Goal: Information Seeking & Learning: Learn about a topic

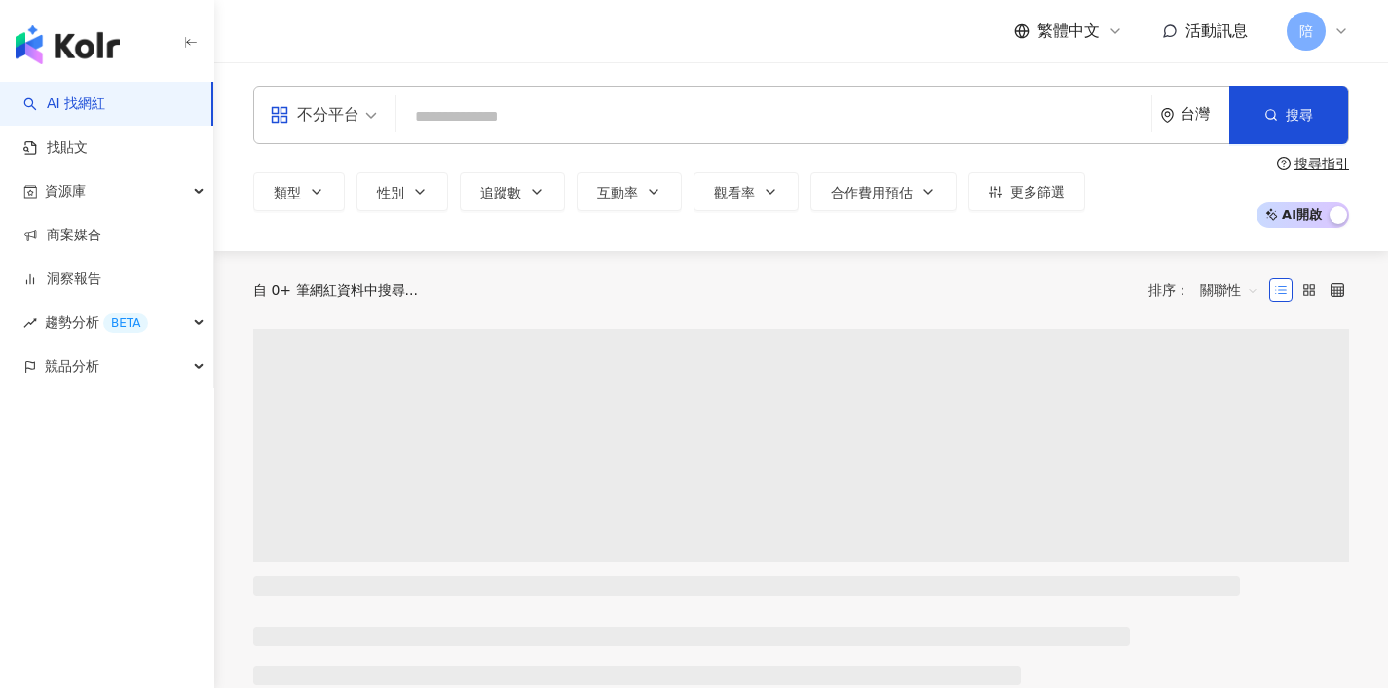
click at [354, 127] on div "不分平台" at bounding box center [315, 114] width 90 height 31
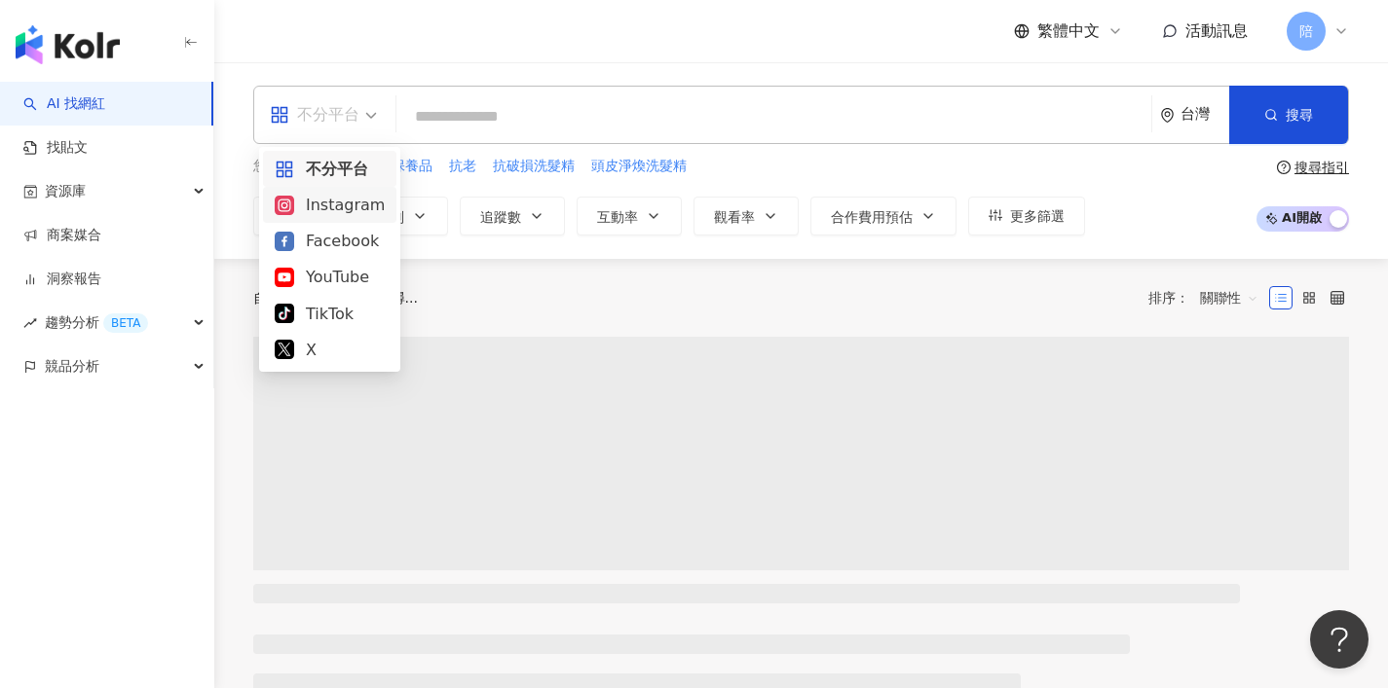
click at [365, 198] on div "Instagram" at bounding box center [330, 205] width 110 height 24
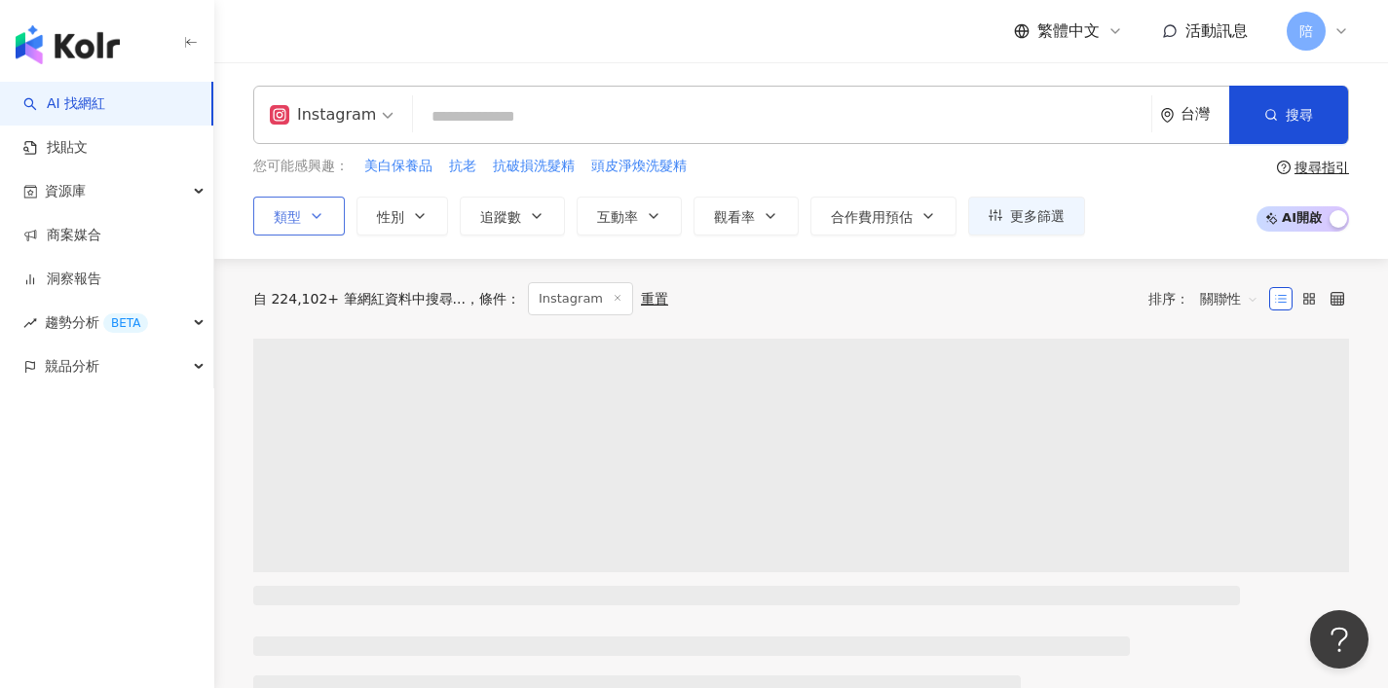
click at [313, 212] on icon "button" at bounding box center [317, 216] width 16 height 16
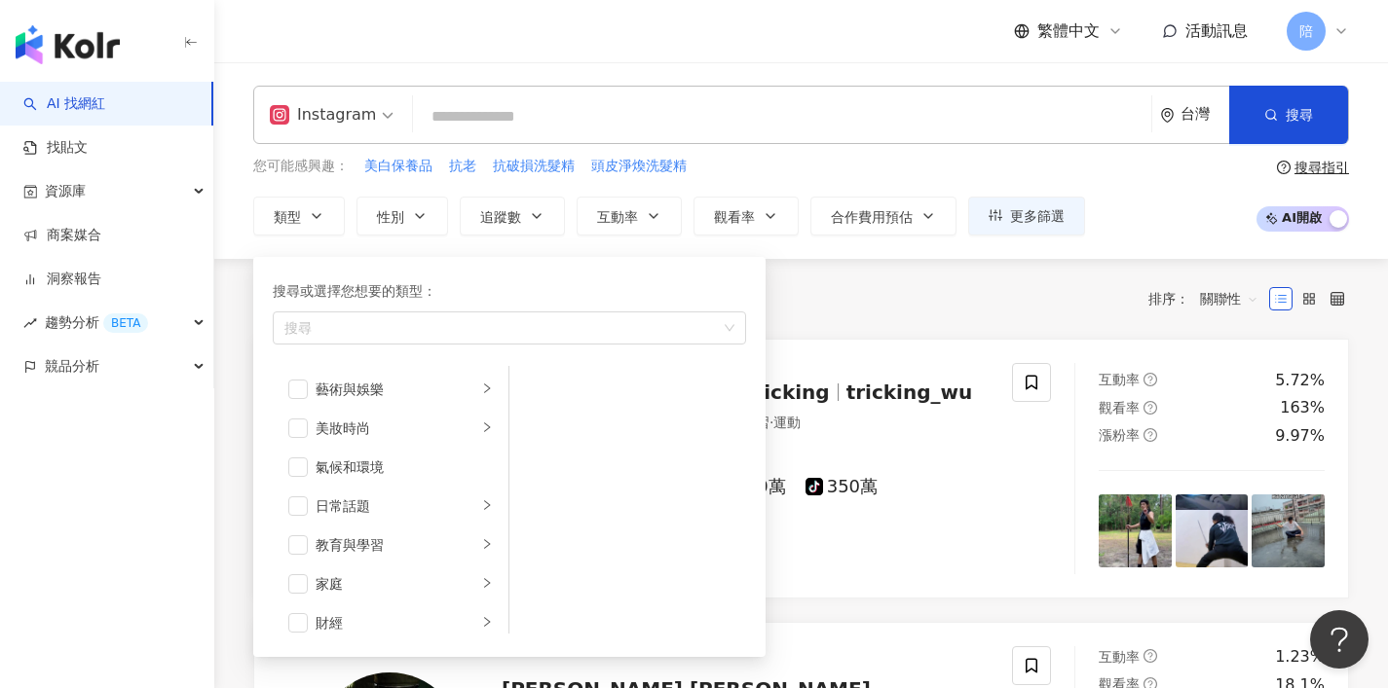
click at [588, 125] on input "search" at bounding box center [782, 116] width 723 height 37
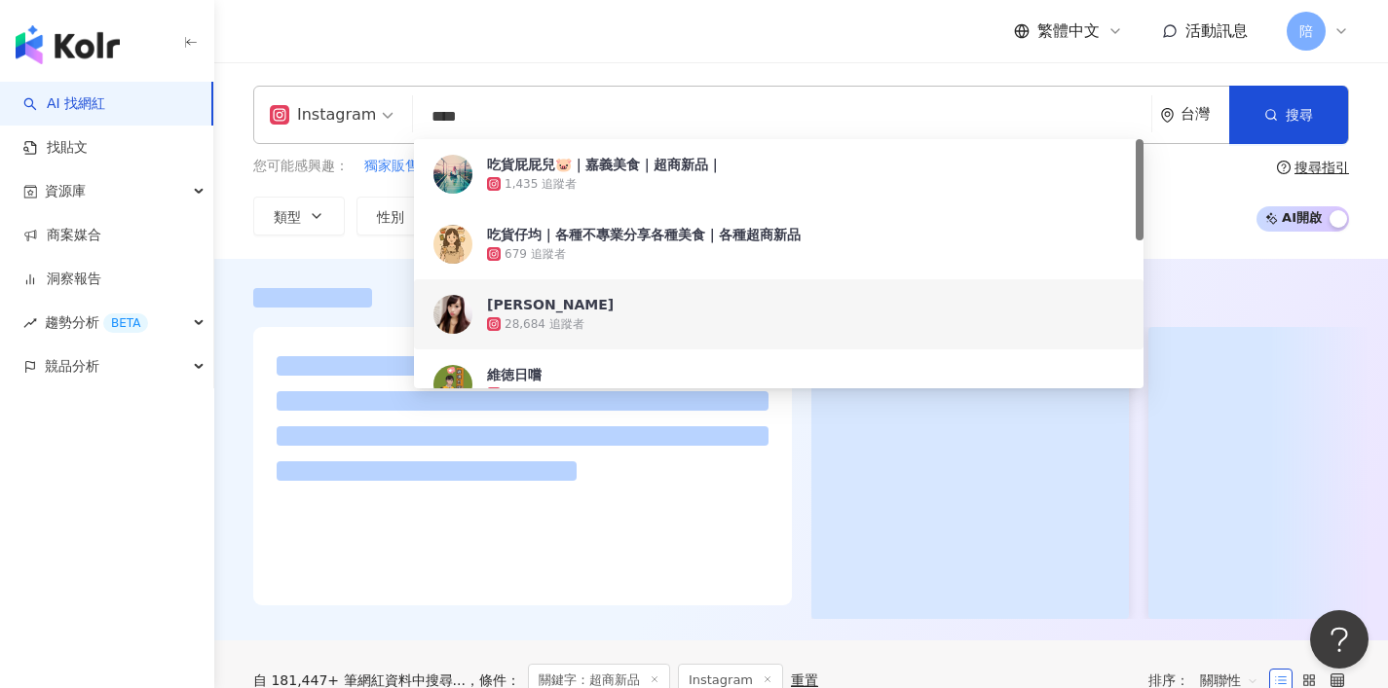
type input "****"
click at [344, 267] on div at bounding box center [800, 450] width 1173 height 382
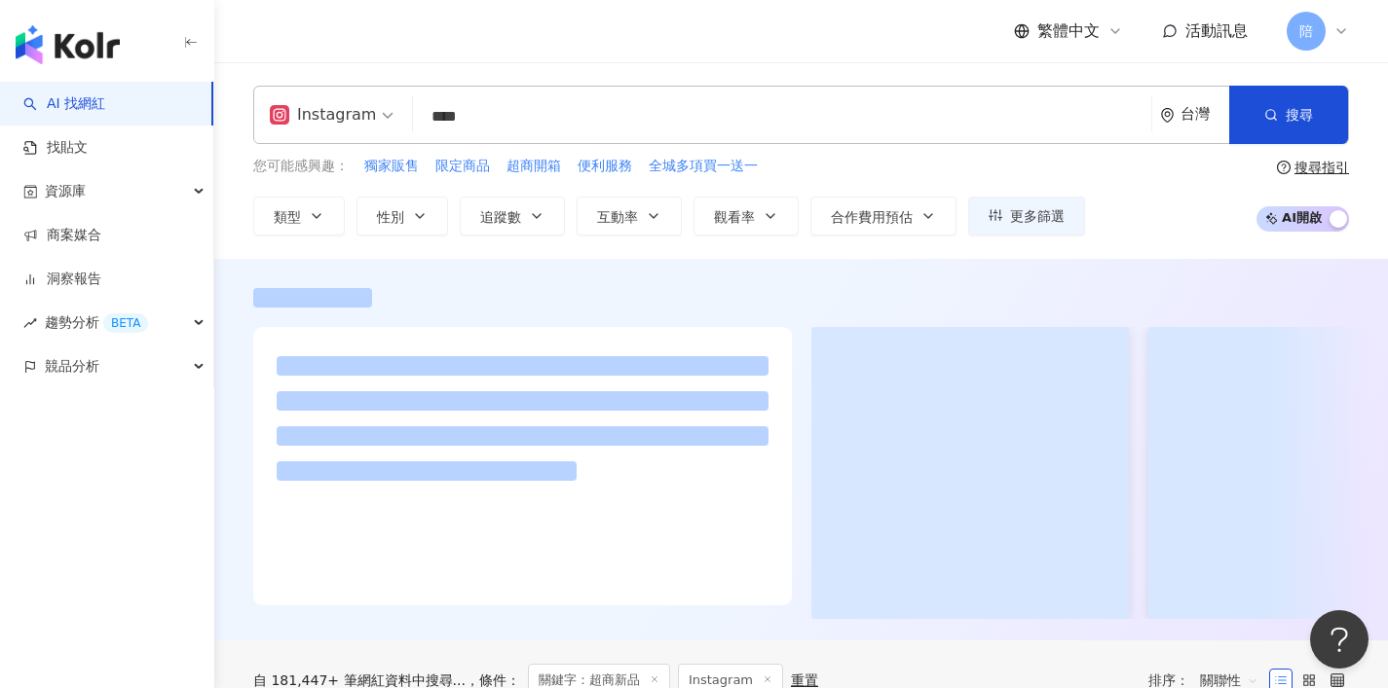
click at [485, 209] on span "追蹤數" at bounding box center [500, 217] width 41 height 16
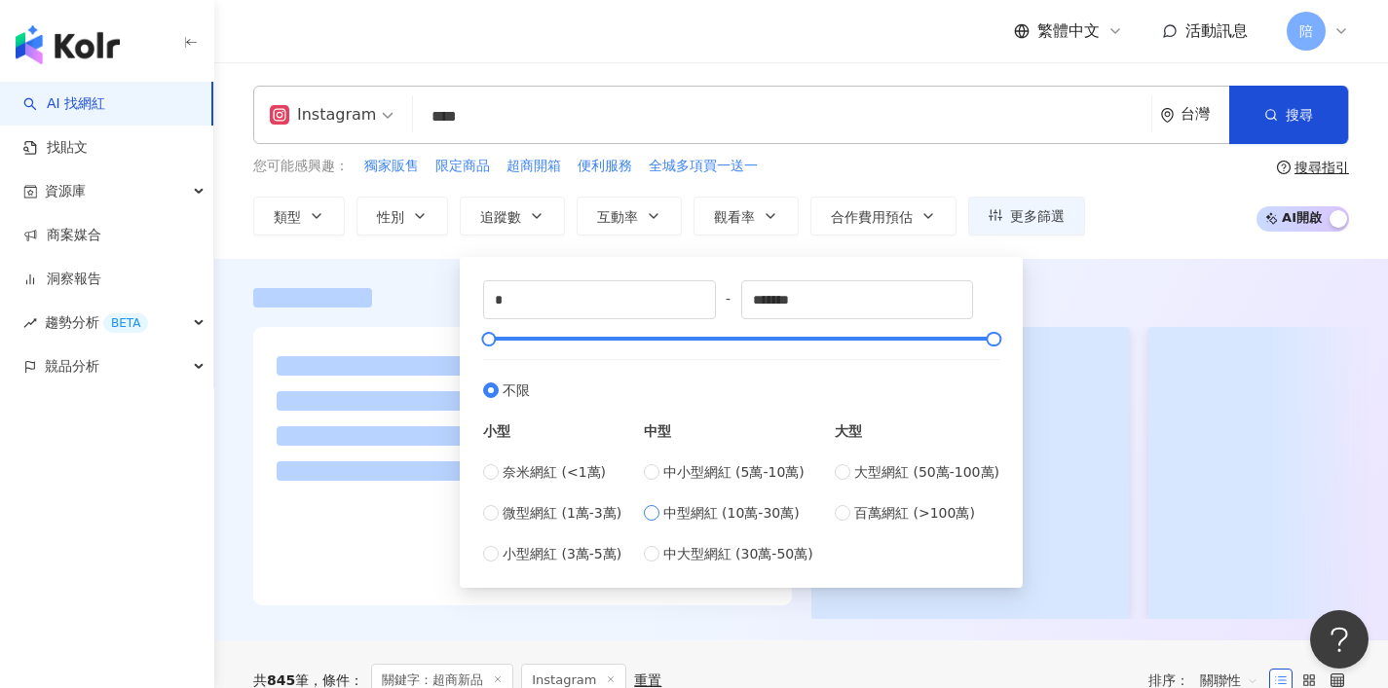
click at [712, 516] on span "中型網紅 (10萬-30萬)" at bounding box center [731, 512] width 136 height 21
type input "******"
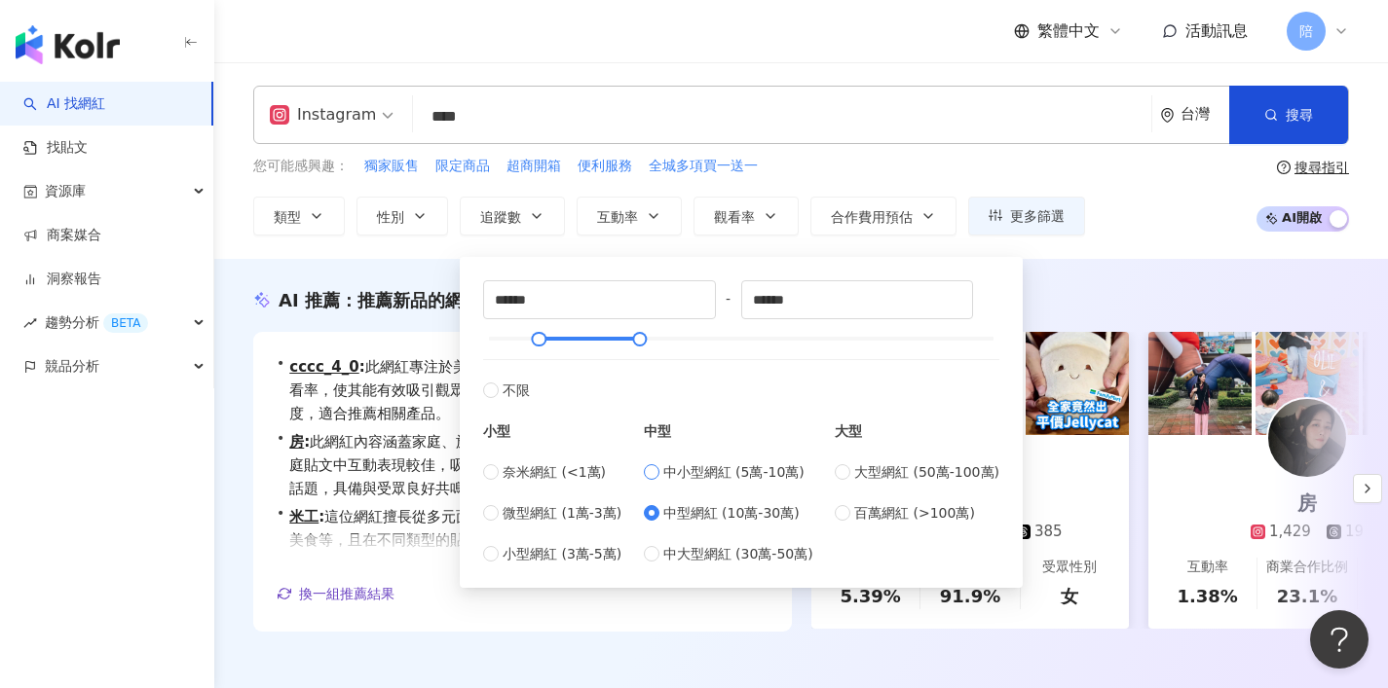
click at [702, 480] on span "中小型網紅 (5萬-10萬)" at bounding box center [733, 472] width 141 height 21
type input "*****"
type input "******"
click at [547, 344] on div at bounding box center [545, 339] width 11 height 11
click at [519, 343] on div at bounding box center [518, 339] width 11 height 11
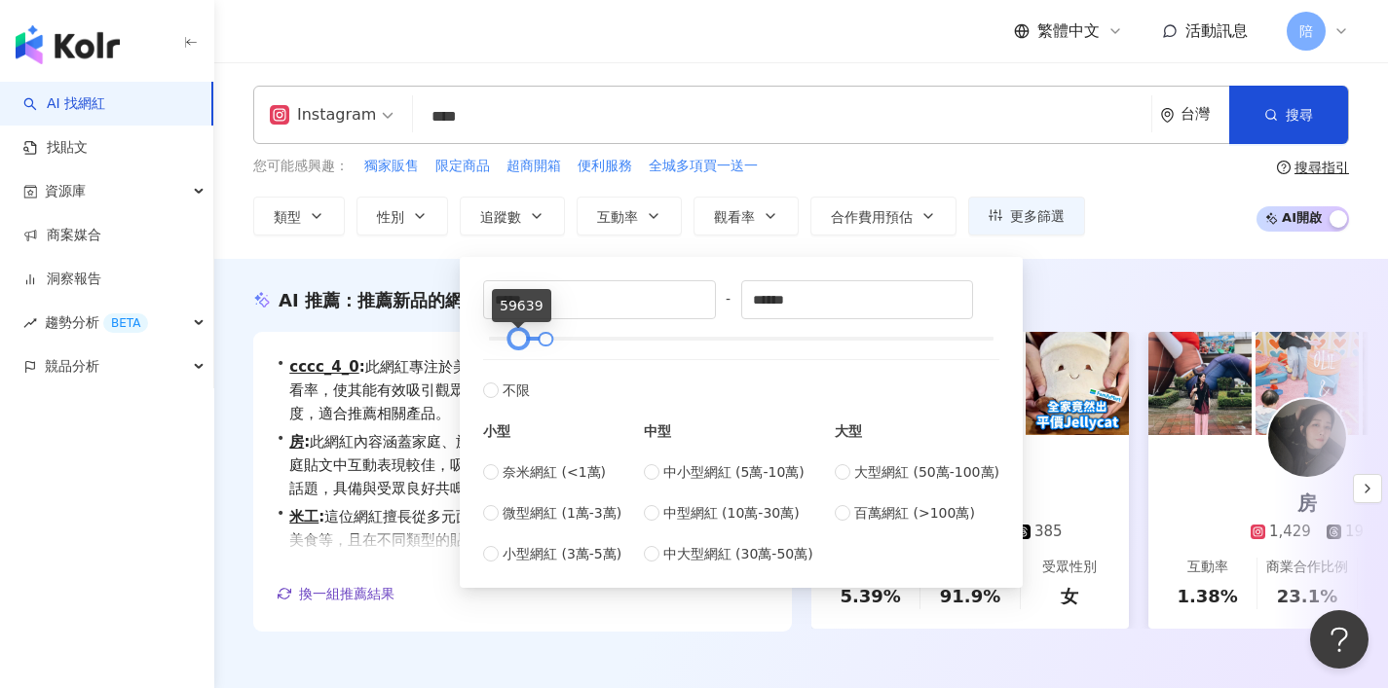
type input "*****"
click at [522, 334] on div at bounding box center [520, 339] width 11 height 11
click at [1104, 288] on div "AI 推薦 ： 推薦新品的網紅" at bounding box center [800, 300] width 1095 height 24
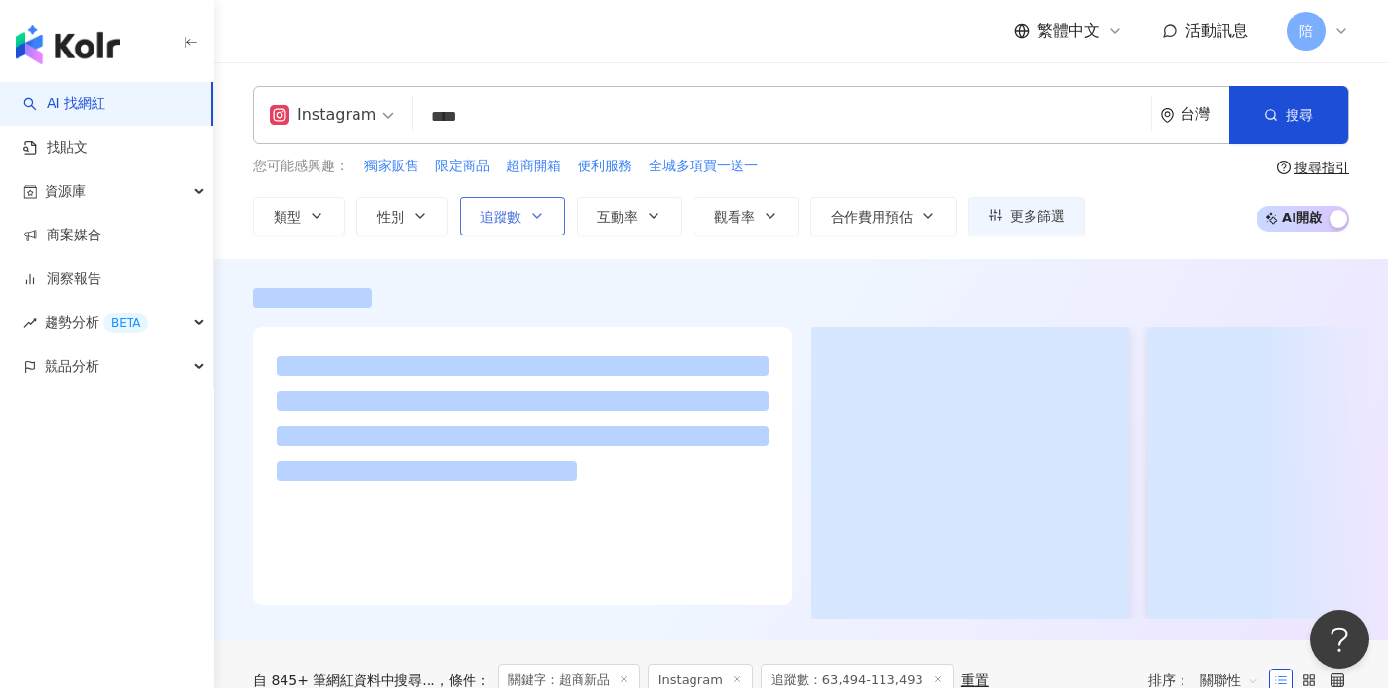
click at [505, 209] on span "追蹤數" at bounding box center [500, 217] width 41 height 16
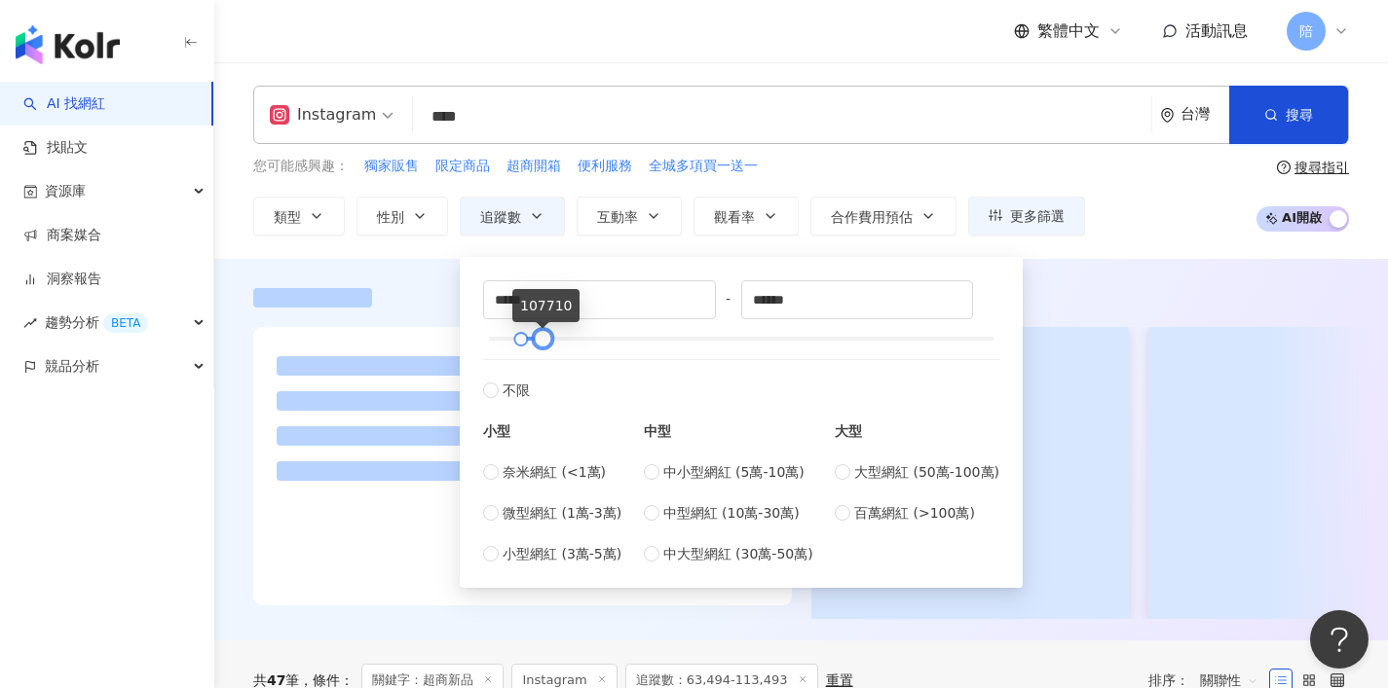
type input "******"
click at [544, 334] on div at bounding box center [543, 339] width 11 height 11
click at [1069, 278] on div at bounding box center [800, 450] width 1173 height 382
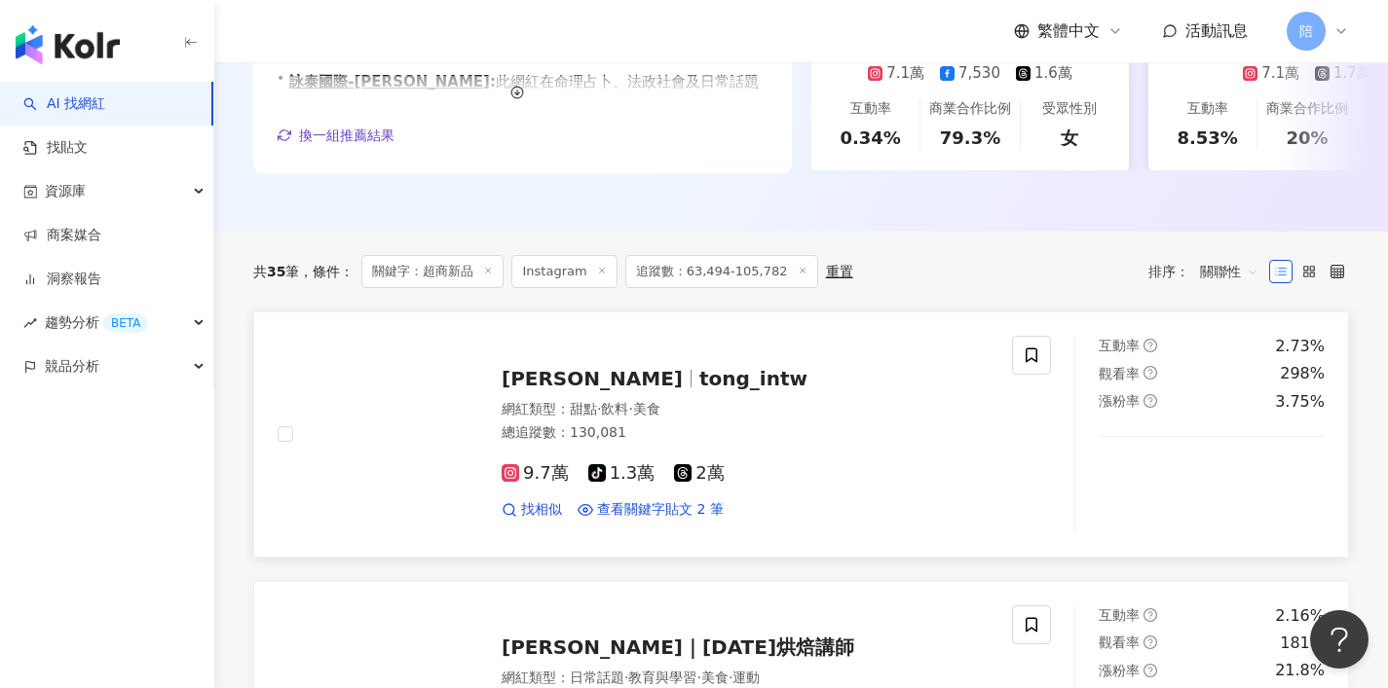
scroll to position [461, 0]
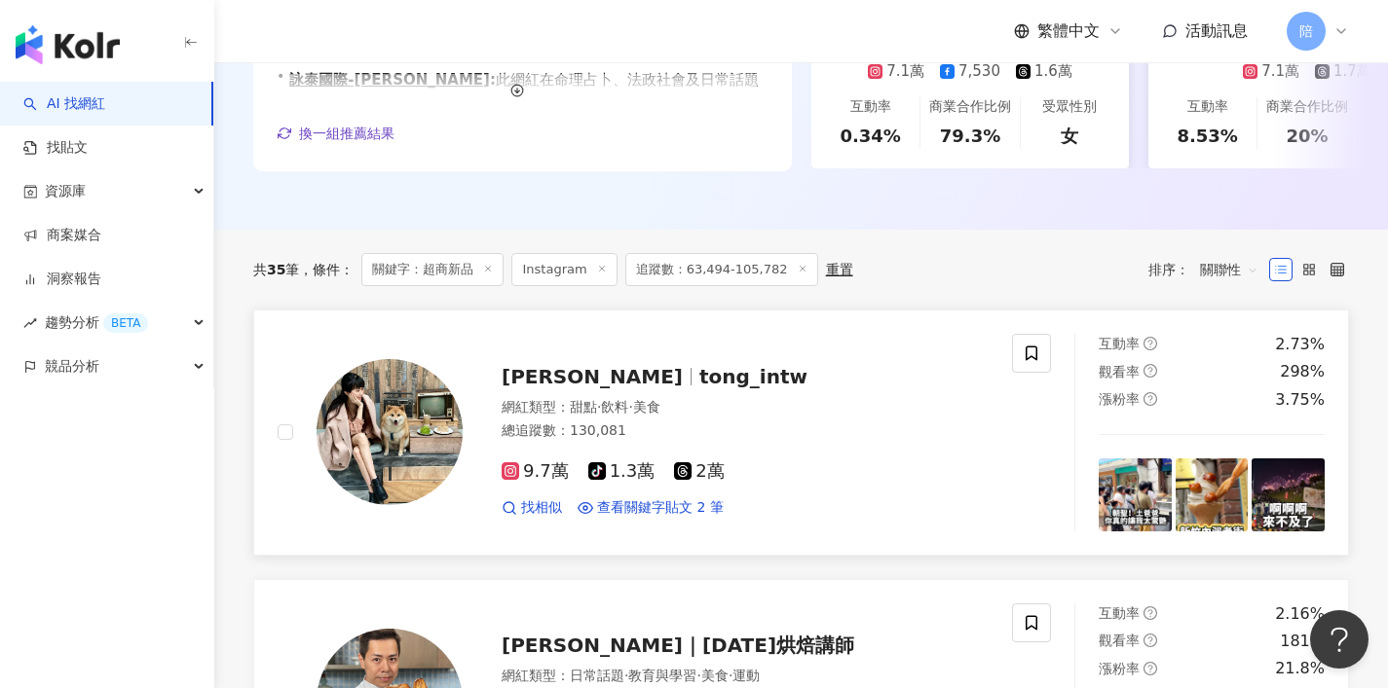
click at [699, 369] on span "tong_intw" at bounding box center [753, 376] width 108 height 23
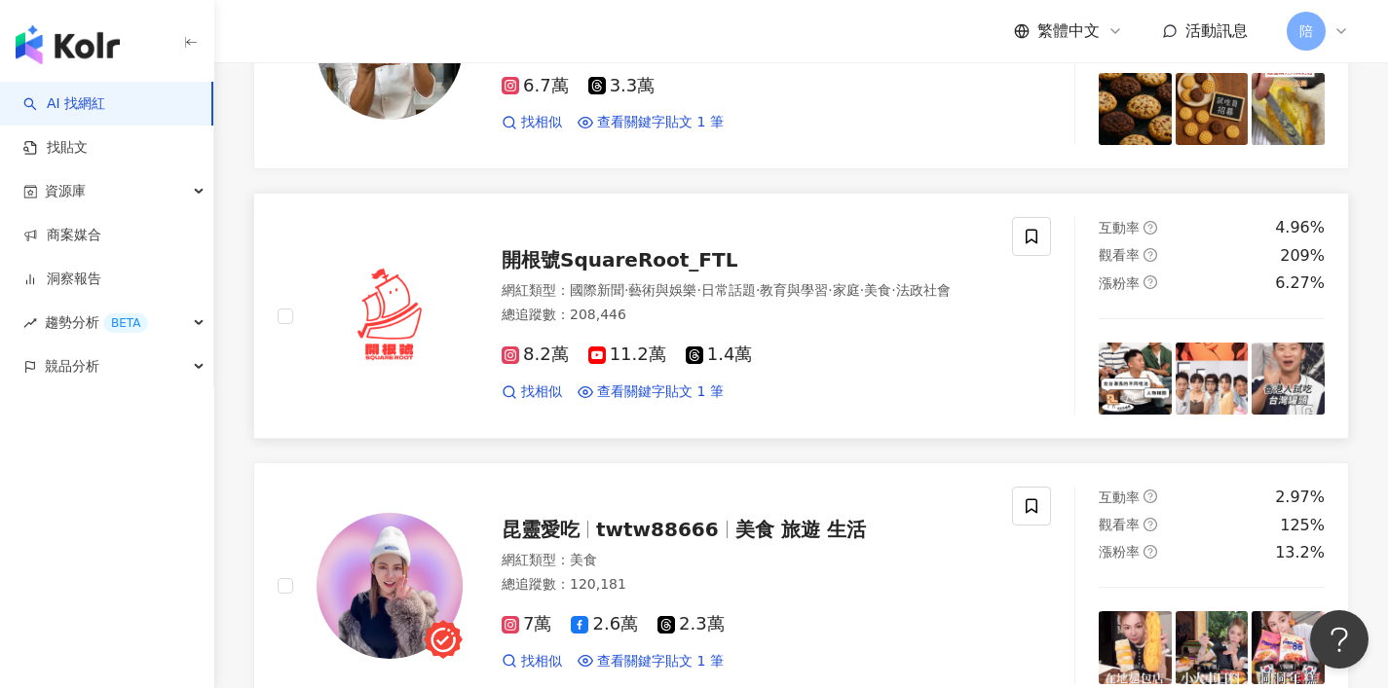
scroll to position [1216, 0]
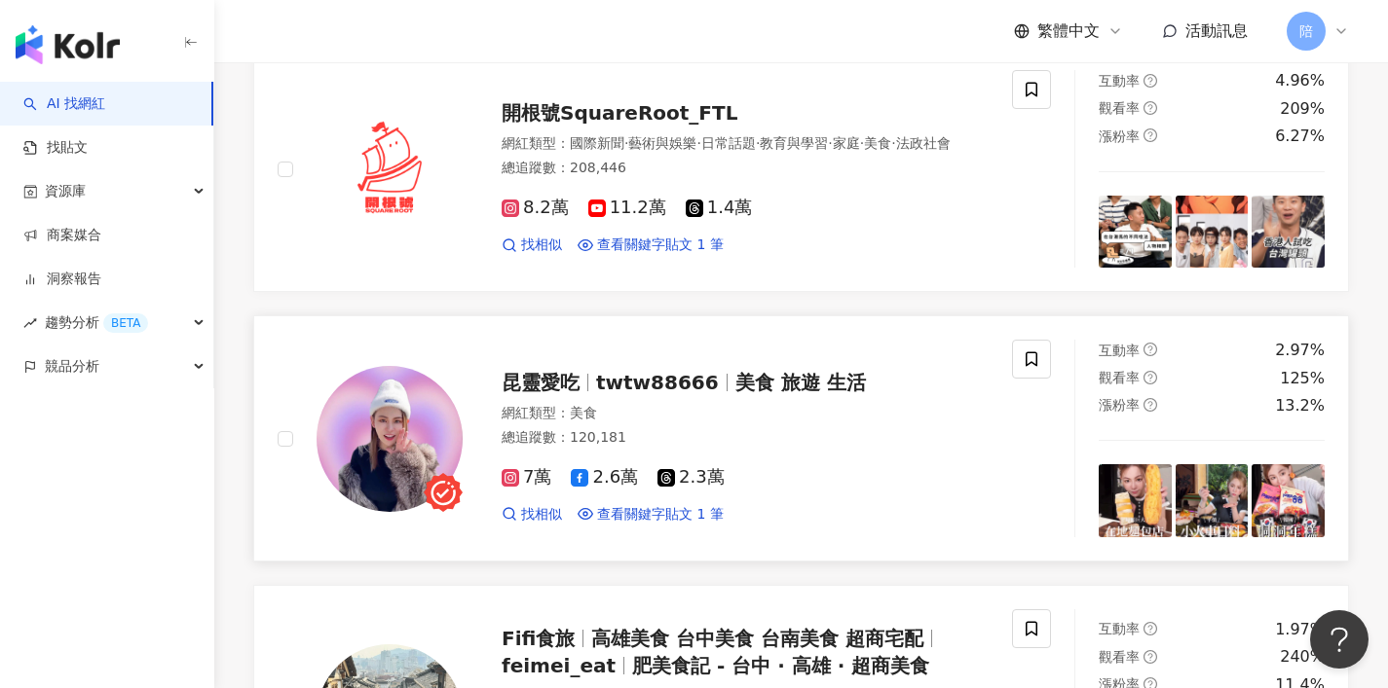
click at [604, 394] on span "twtw88666" at bounding box center [657, 382] width 123 height 23
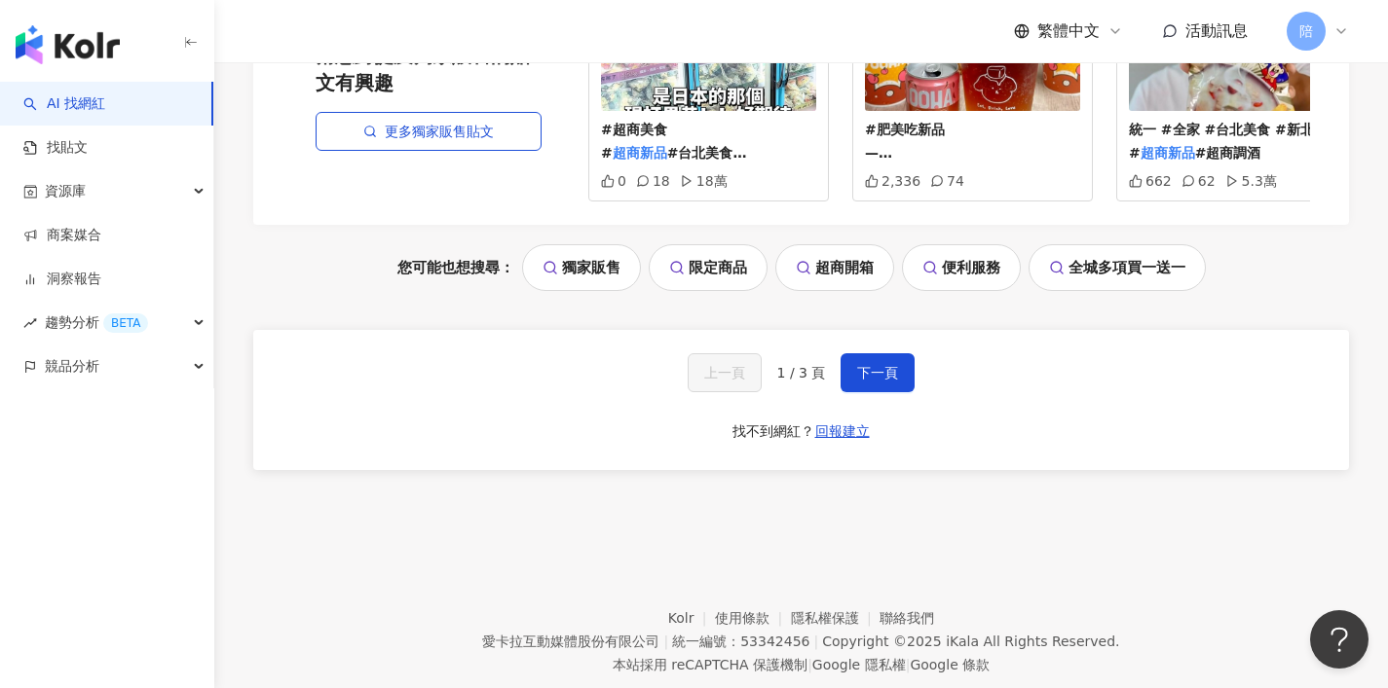
scroll to position [4197, 0]
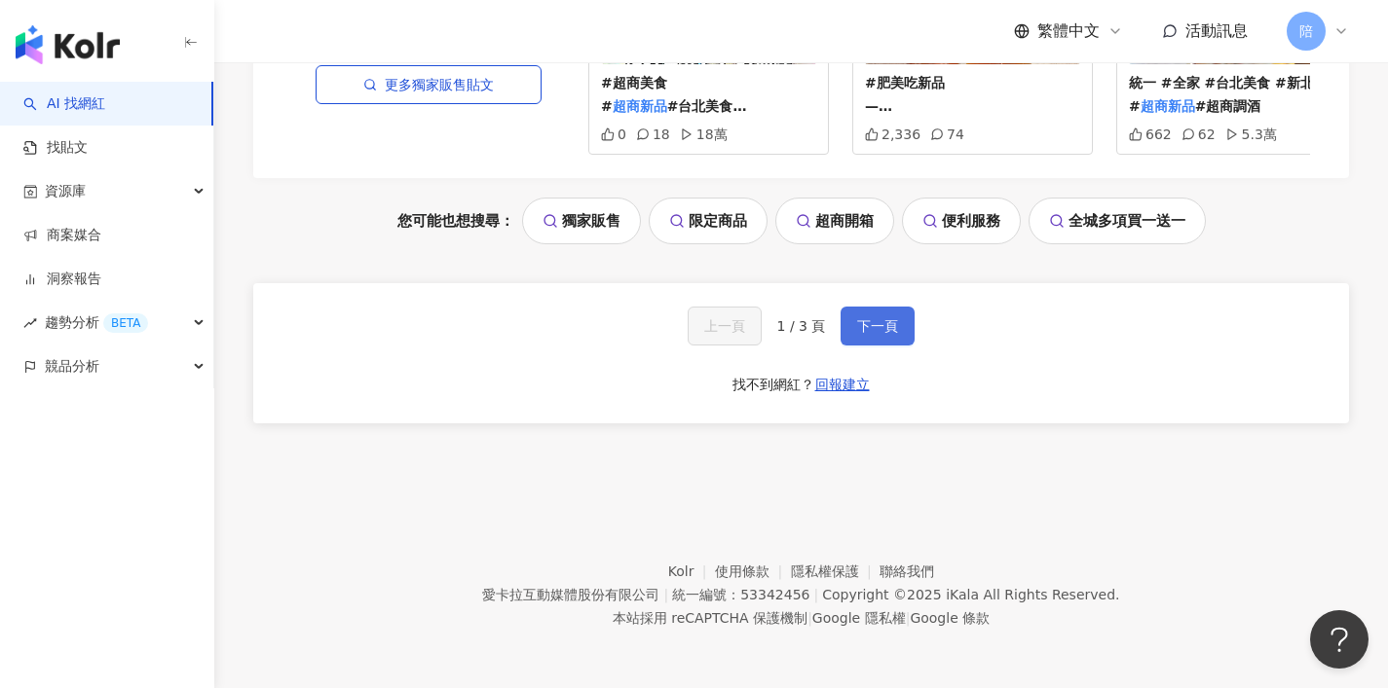
click at [885, 335] on button "下一頁" at bounding box center [877, 326] width 74 height 39
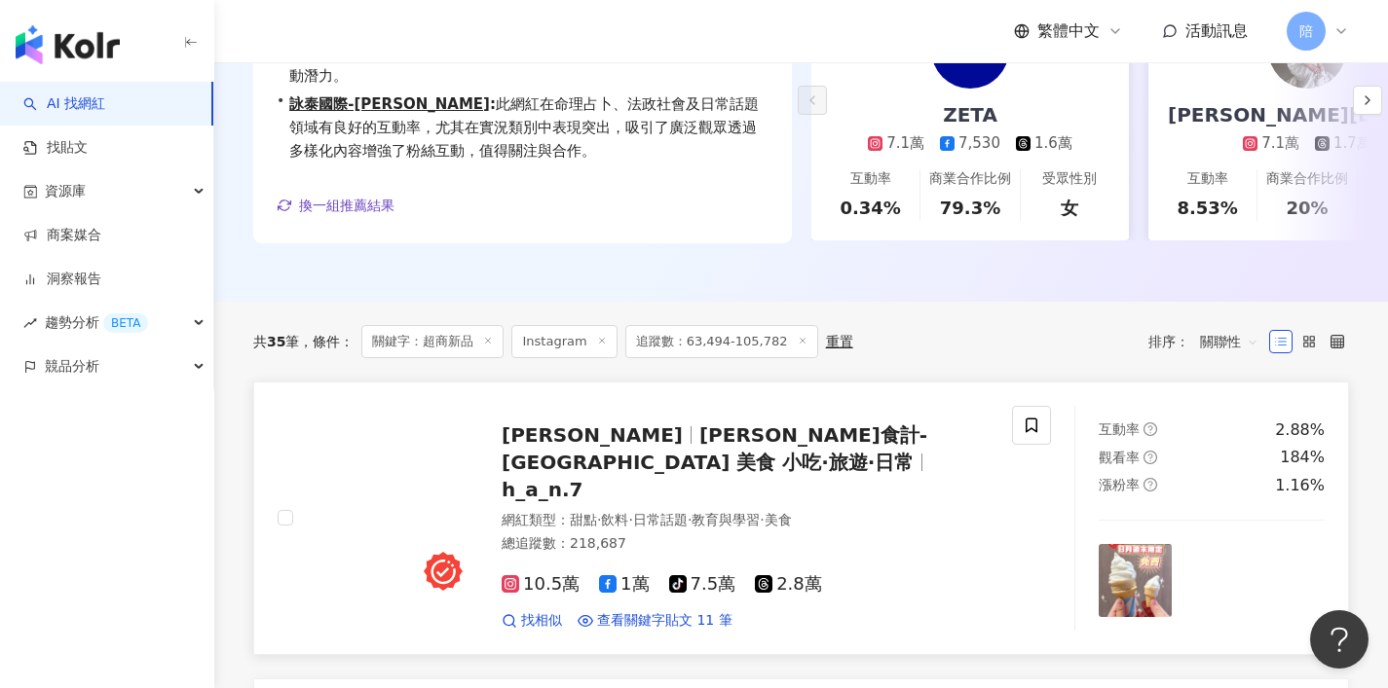
scroll to position [415, 0]
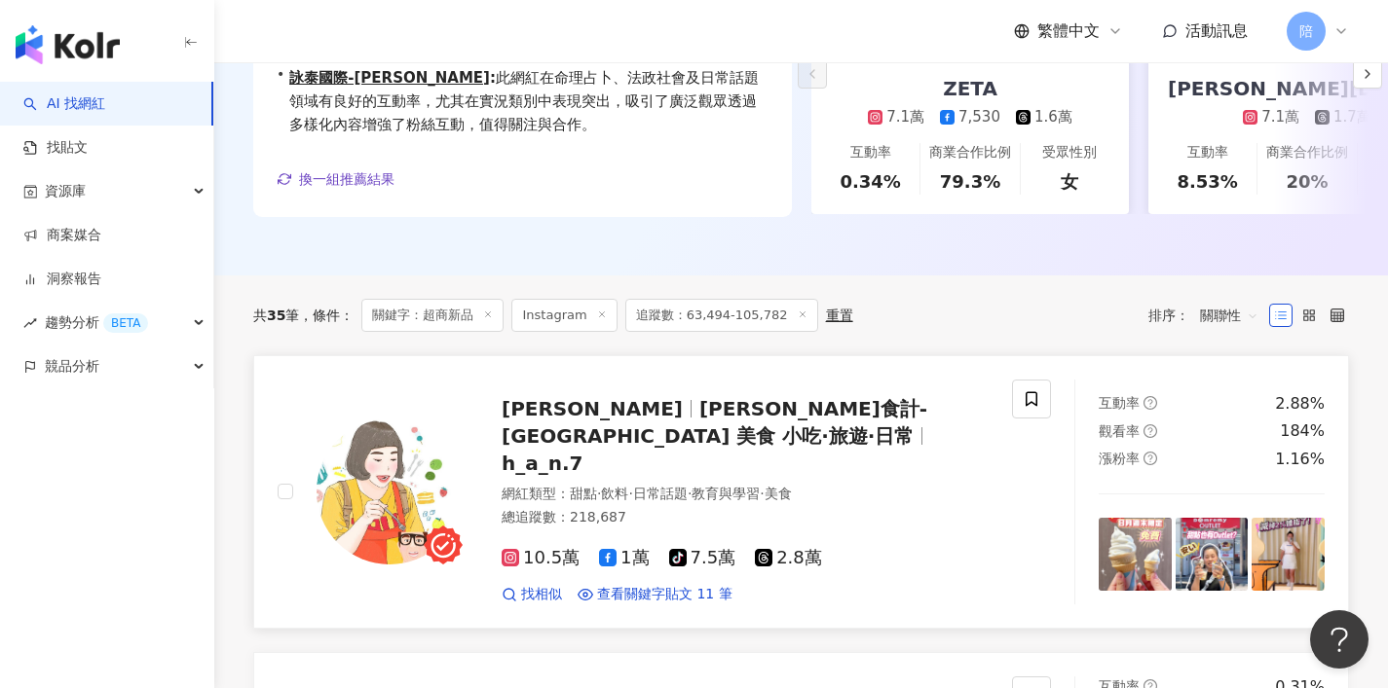
click at [624, 390] on div "Sammy山米 HAN食計-台北 台中 美食 小吃·旅遊·日常 h_a_n.7 網紅類型 ： 甜點 · 飲料 · 日常話題 · 教育與學習 · 美食 總追蹤數…" at bounding box center [726, 492] width 526 height 225
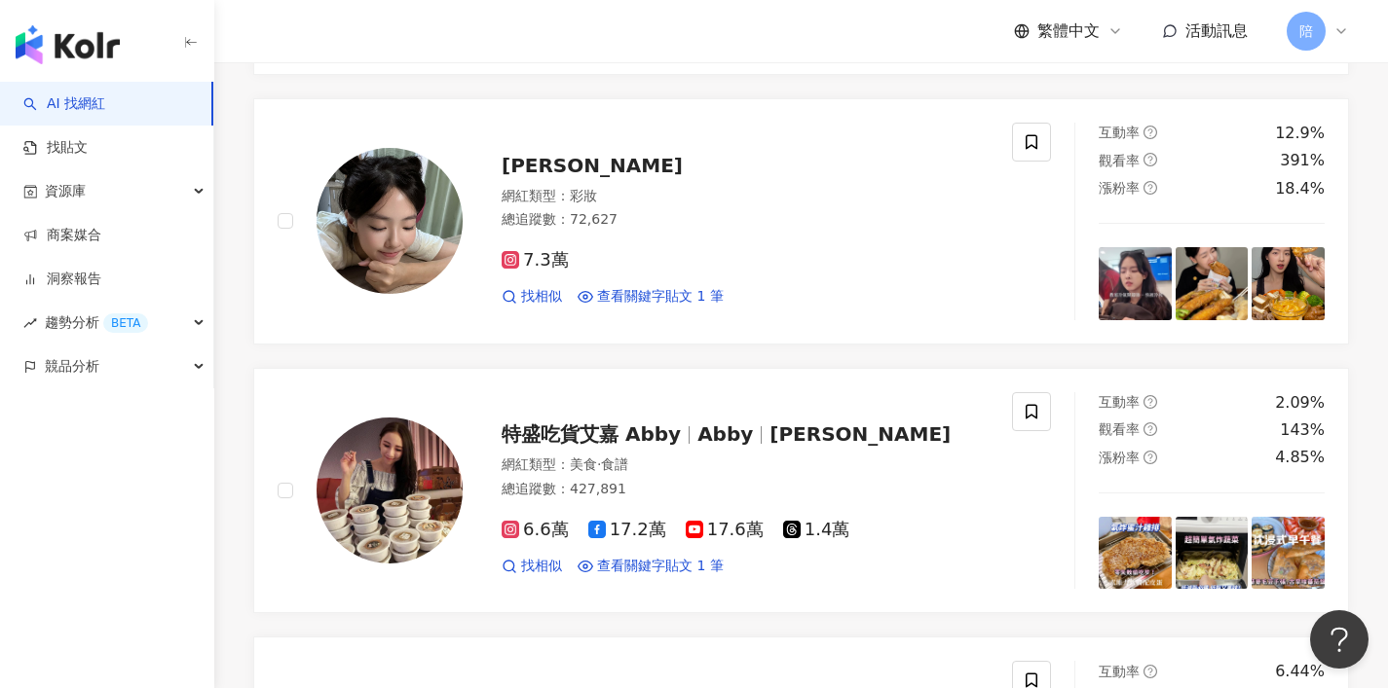
scroll to position [1213, 0]
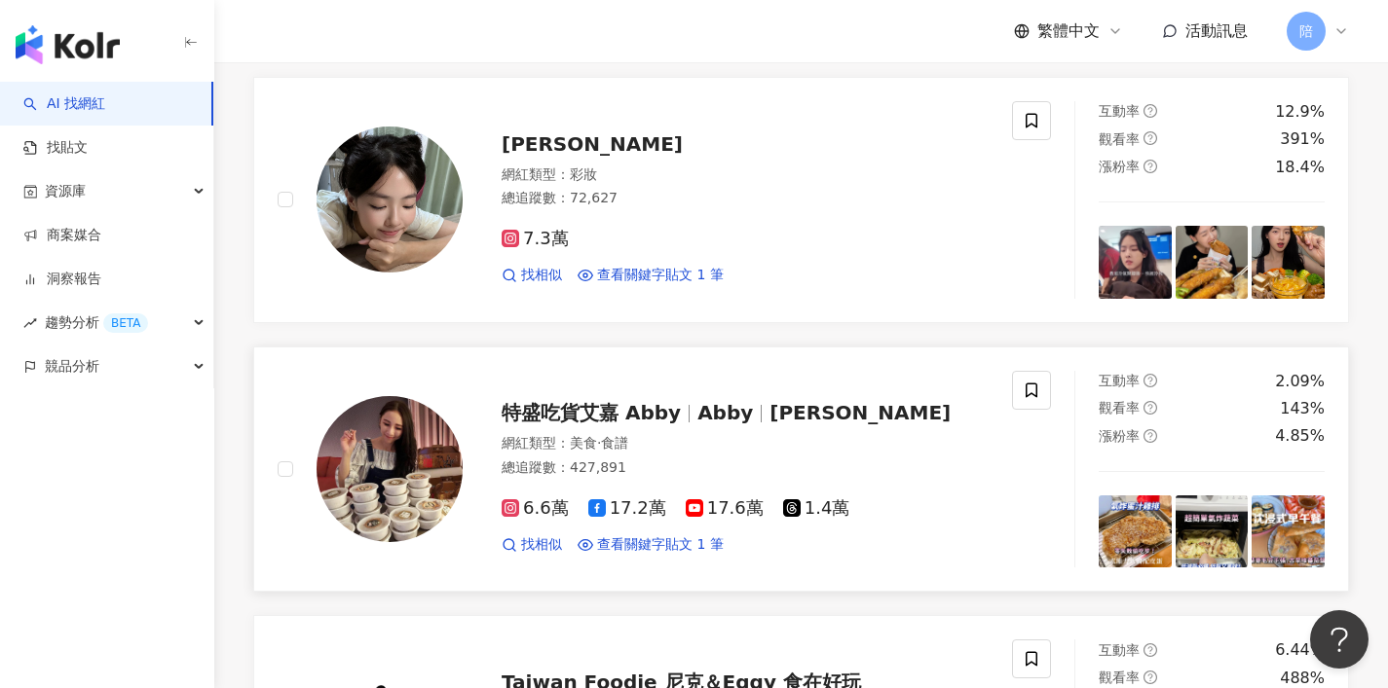
click at [622, 425] on span "特盛吃貨艾嘉 Abby" at bounding box center [590, 412] width 179 height 23
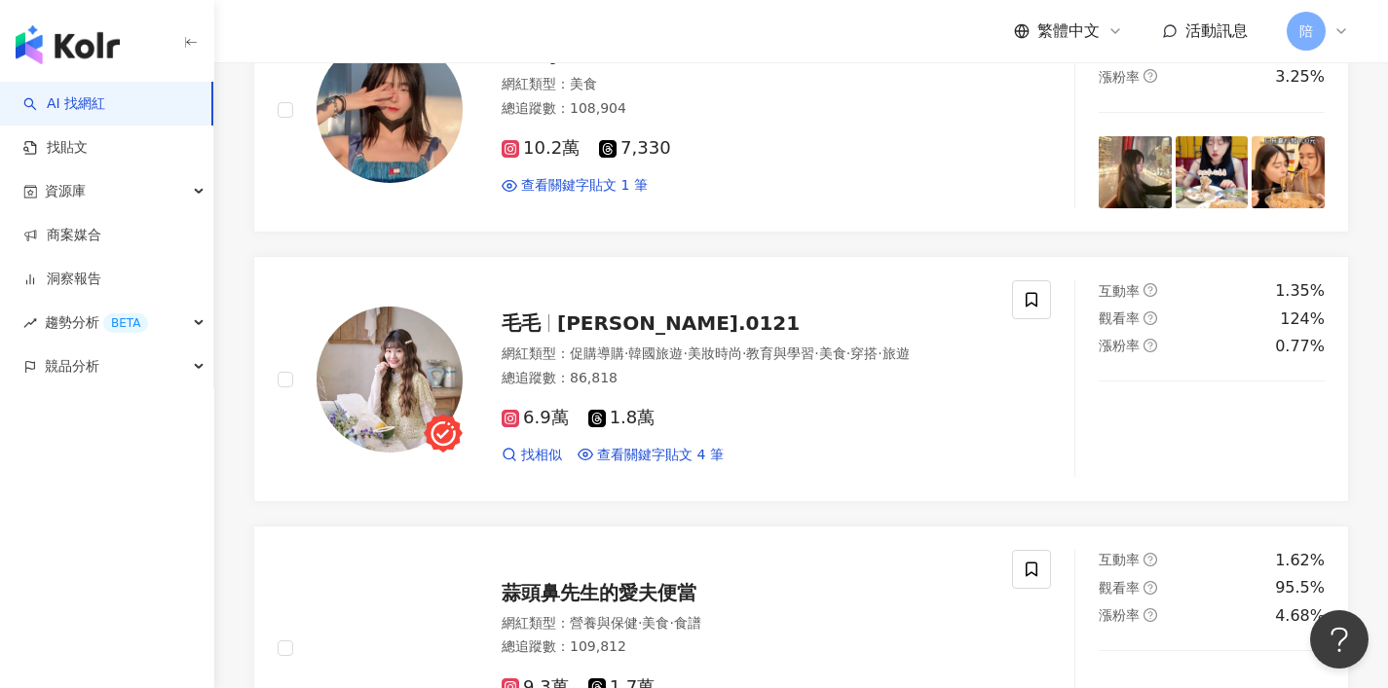
scroll to position [2677, 0]
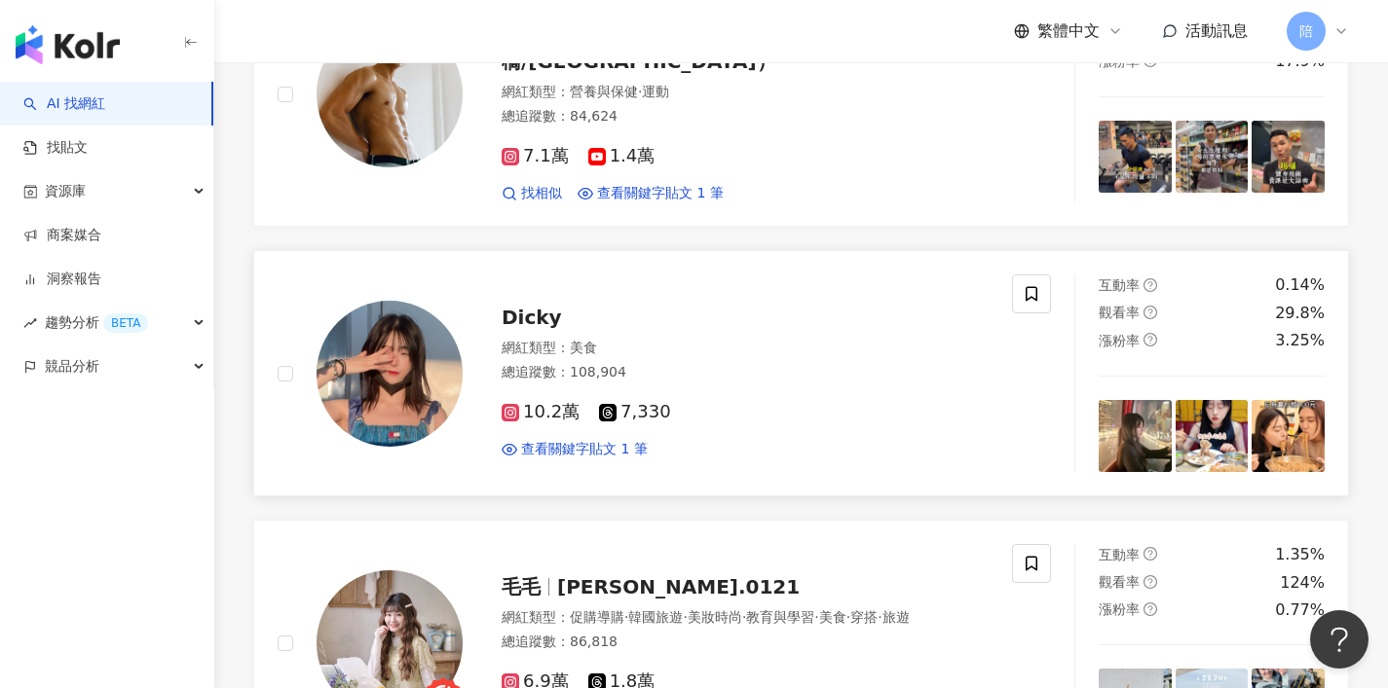
click at [538, 305] on div "Dicky" at bounding box center [744, 317] width 487 height 27
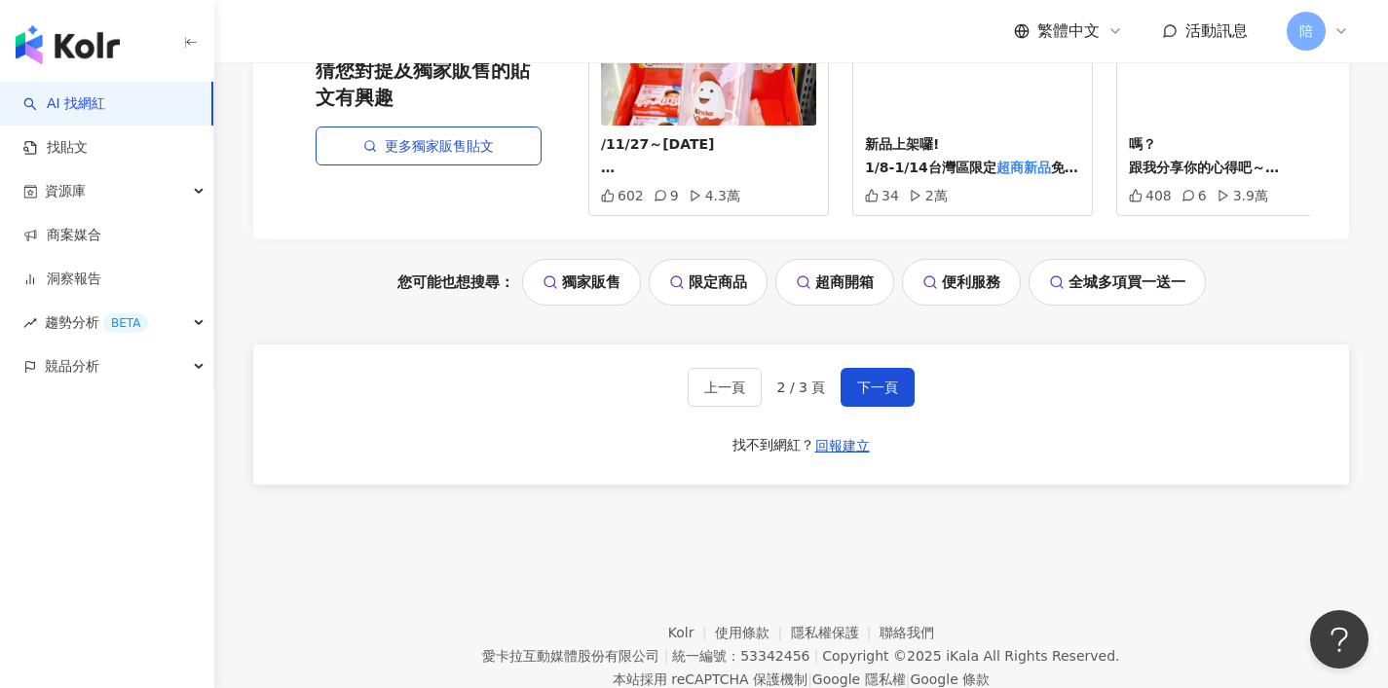
scroll to position [4158, 0]
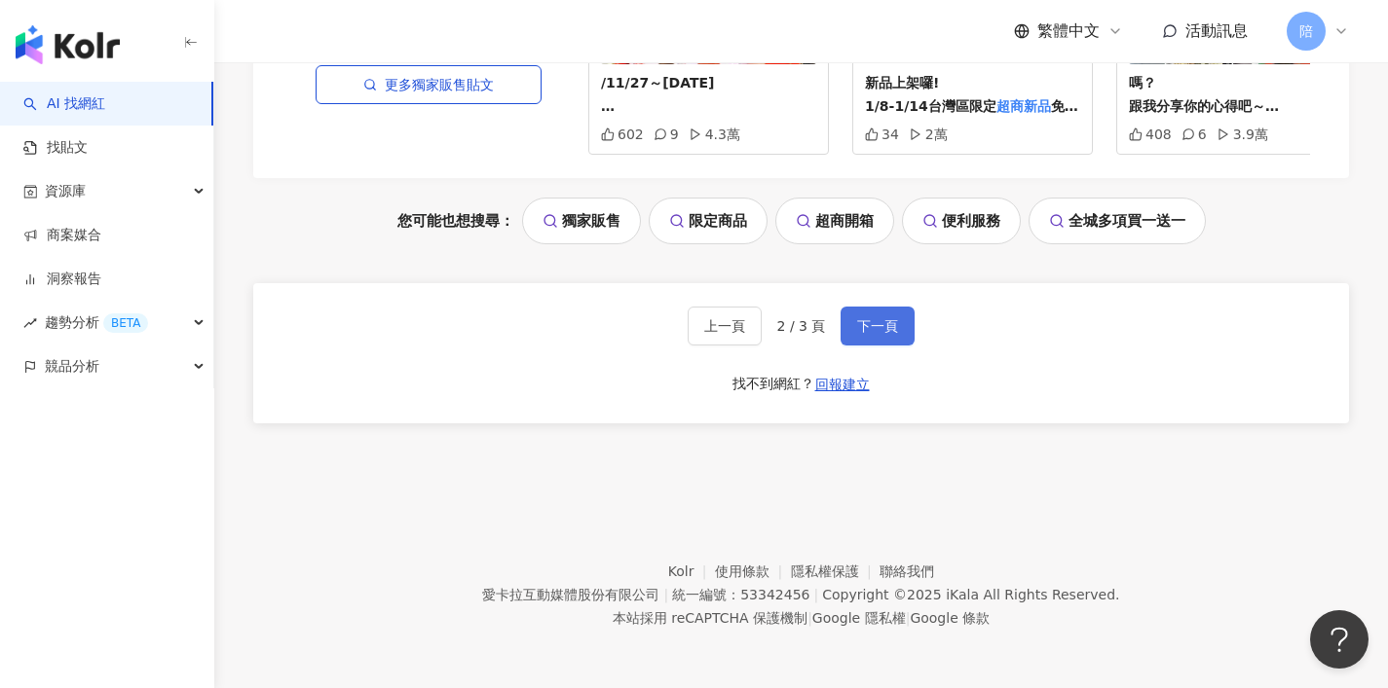
click at [913, 329] on button "下一頁" at bounding box center [877, 326] width 74 height 39
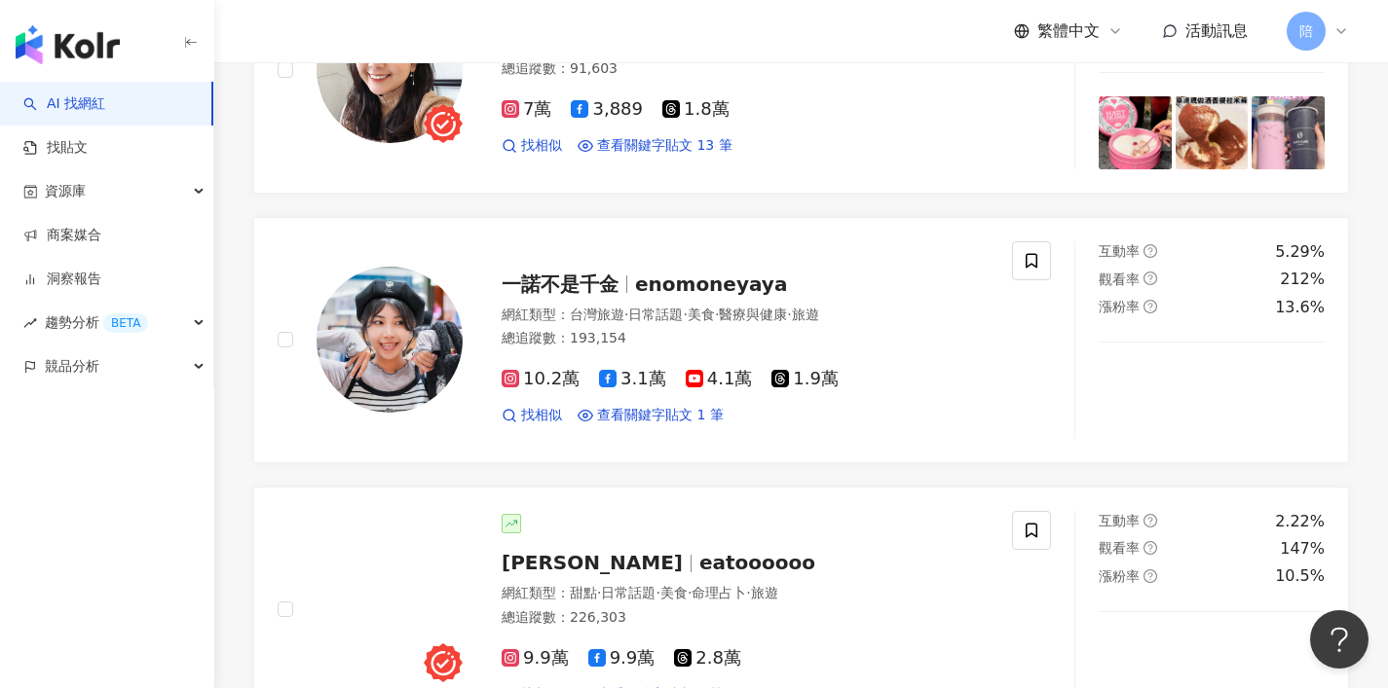
scroll to position [2393, 0]
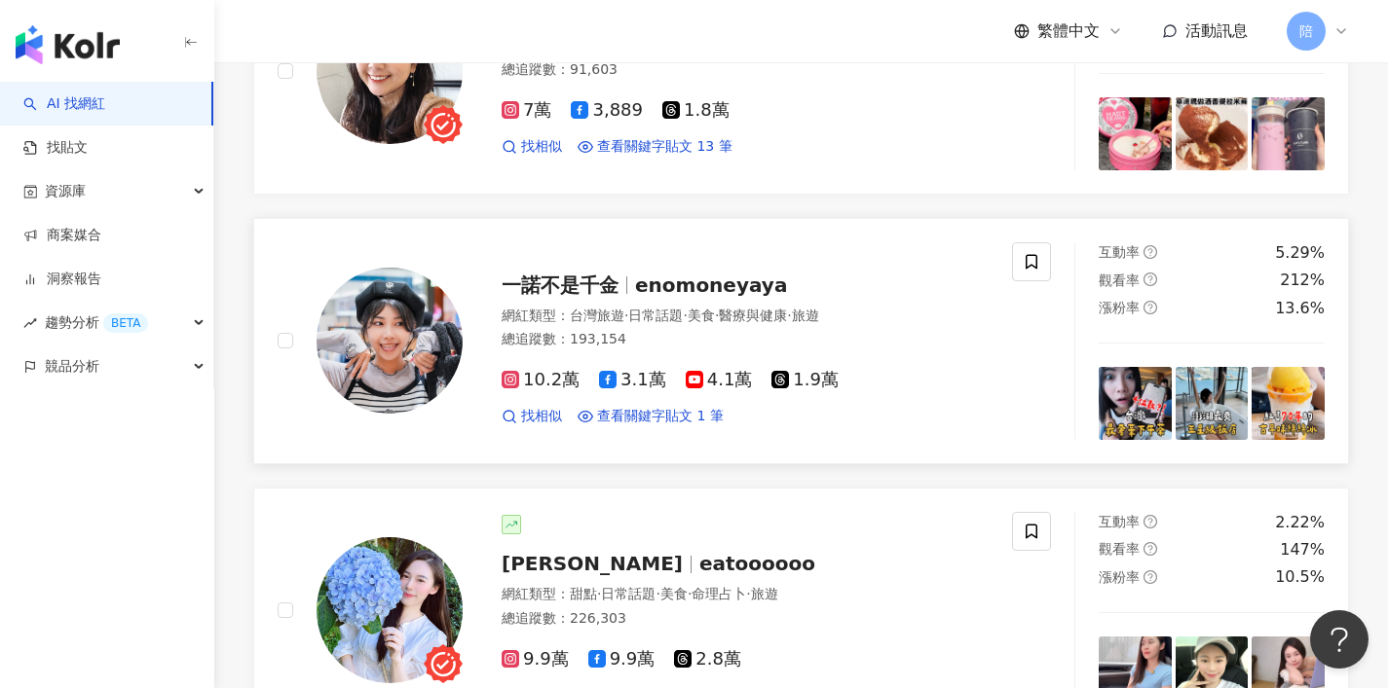
click at [655, 297] on span "enomoneyaya" at bounding box center [711, 285] width 152 height 23
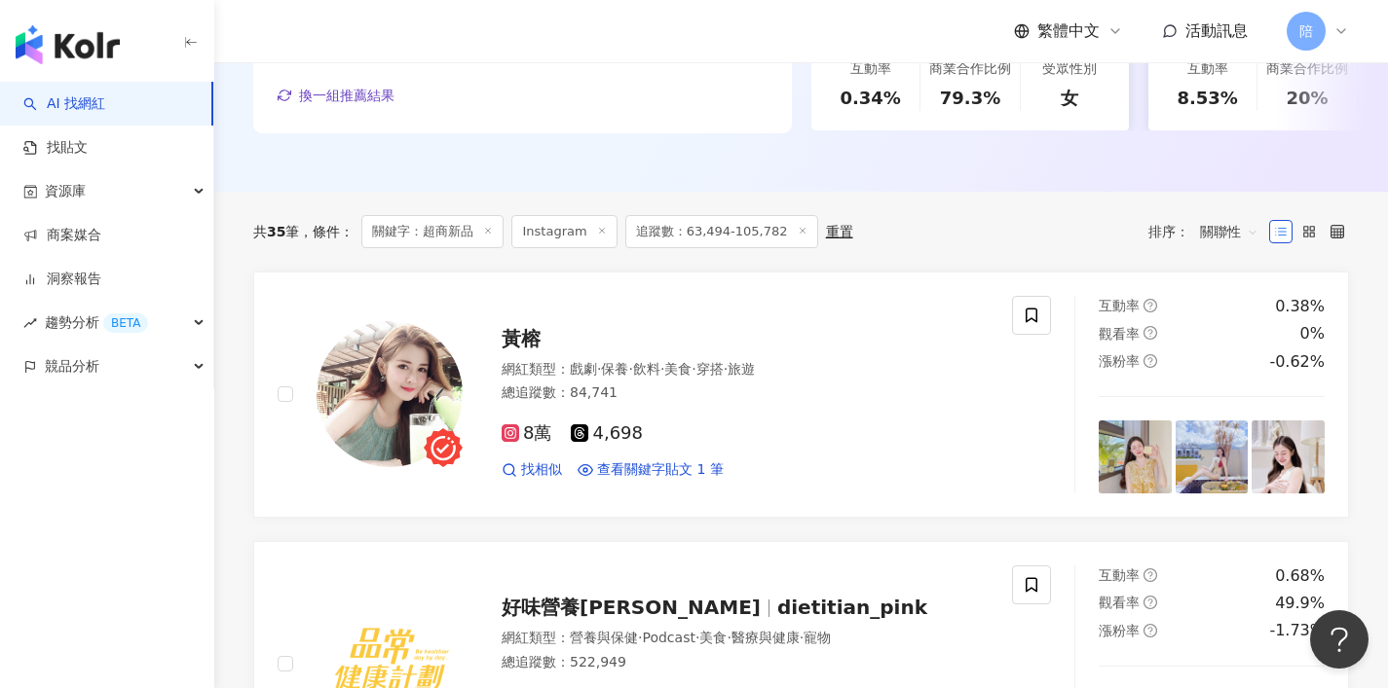
scroll to position [0, 0]
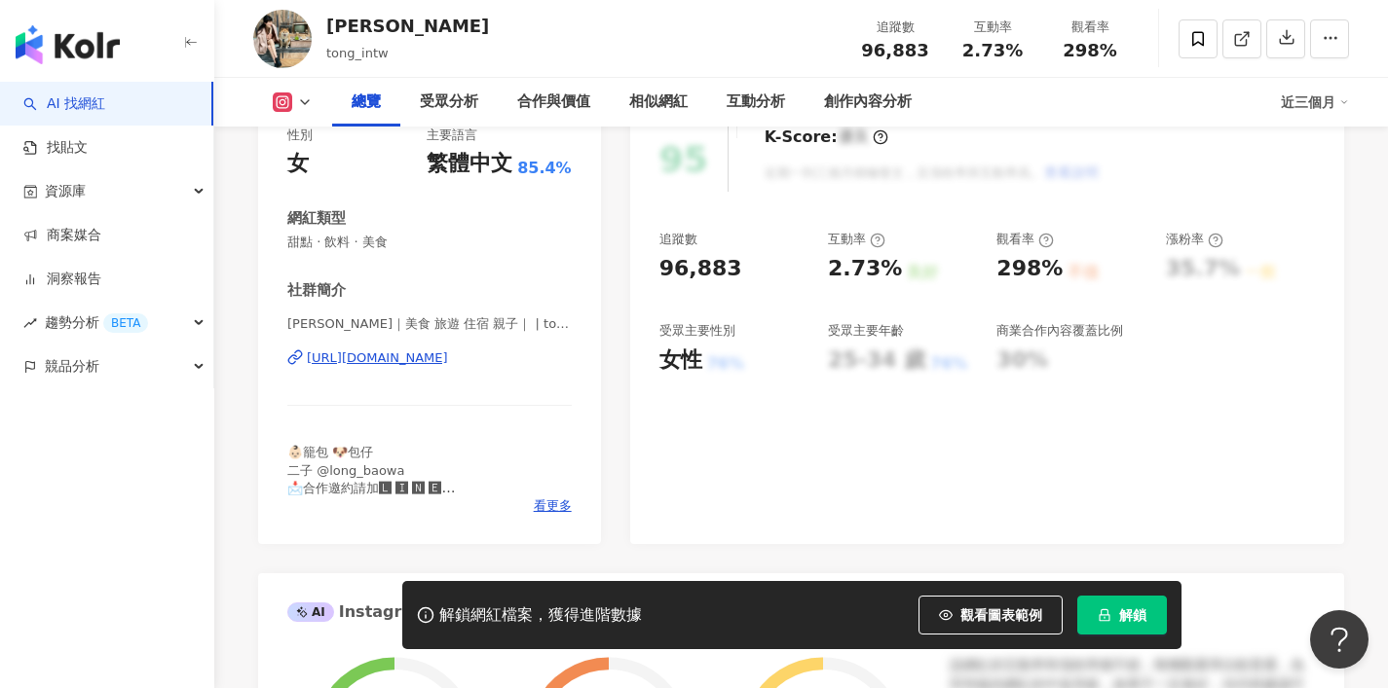
scroll to position [265, 0]
click at [399, 363] on div "https://www.instagram.com/tong_intw/" at bounding box center [377, 358] width 141 height 18
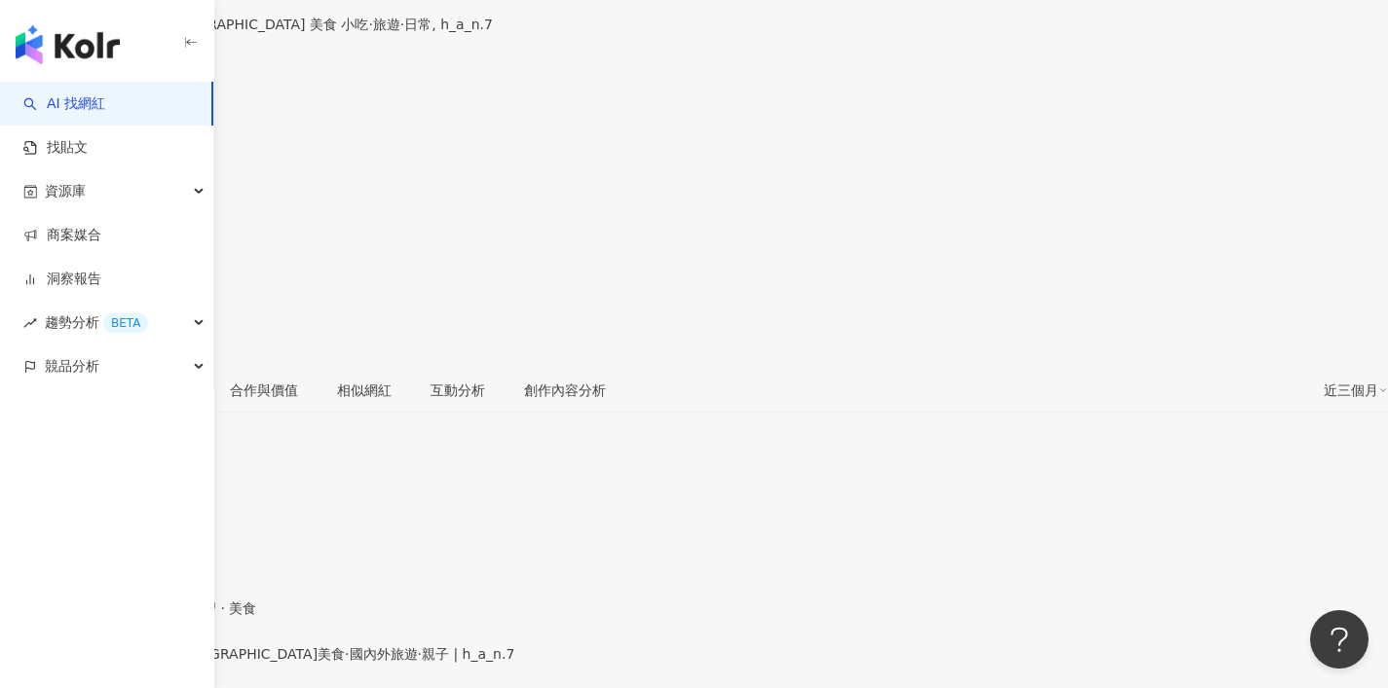
scroll to position [344, 0]
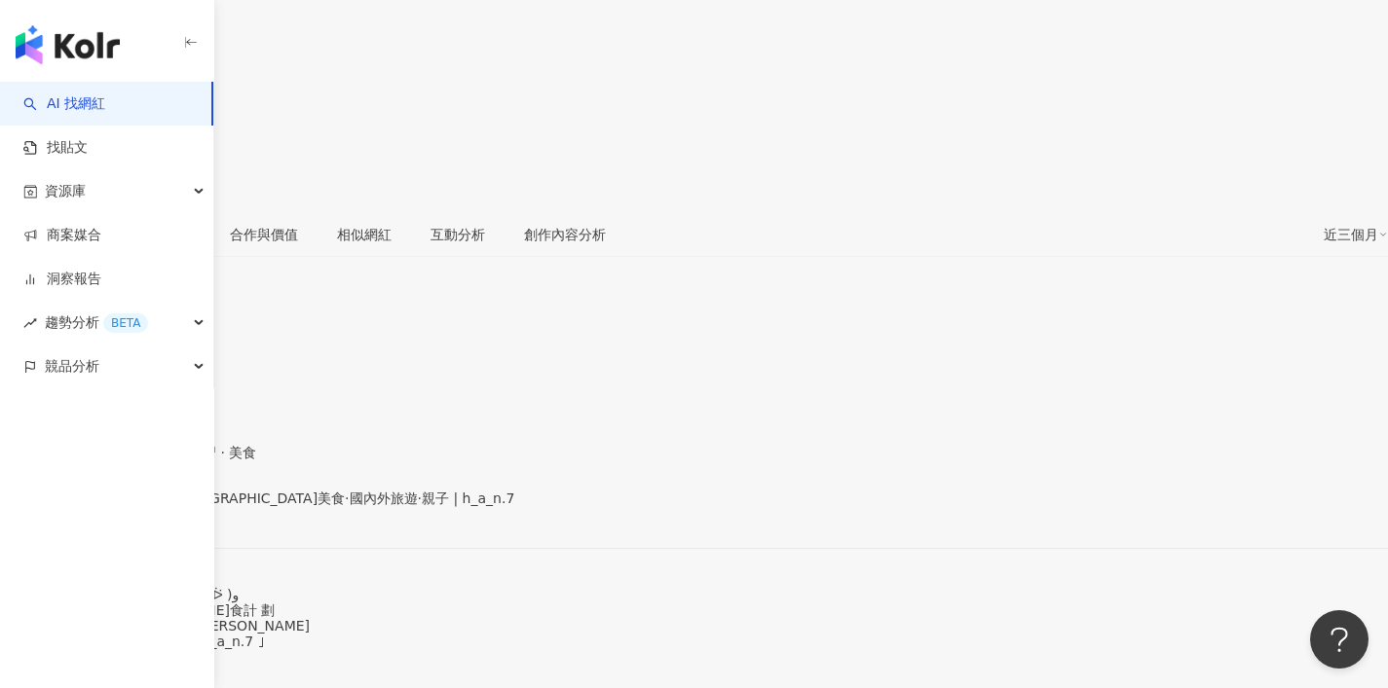
click at [171, 507] on div "https://www.instagram.com/h_a_n.7/" at bounding box center [95, 515] width 152 height 16
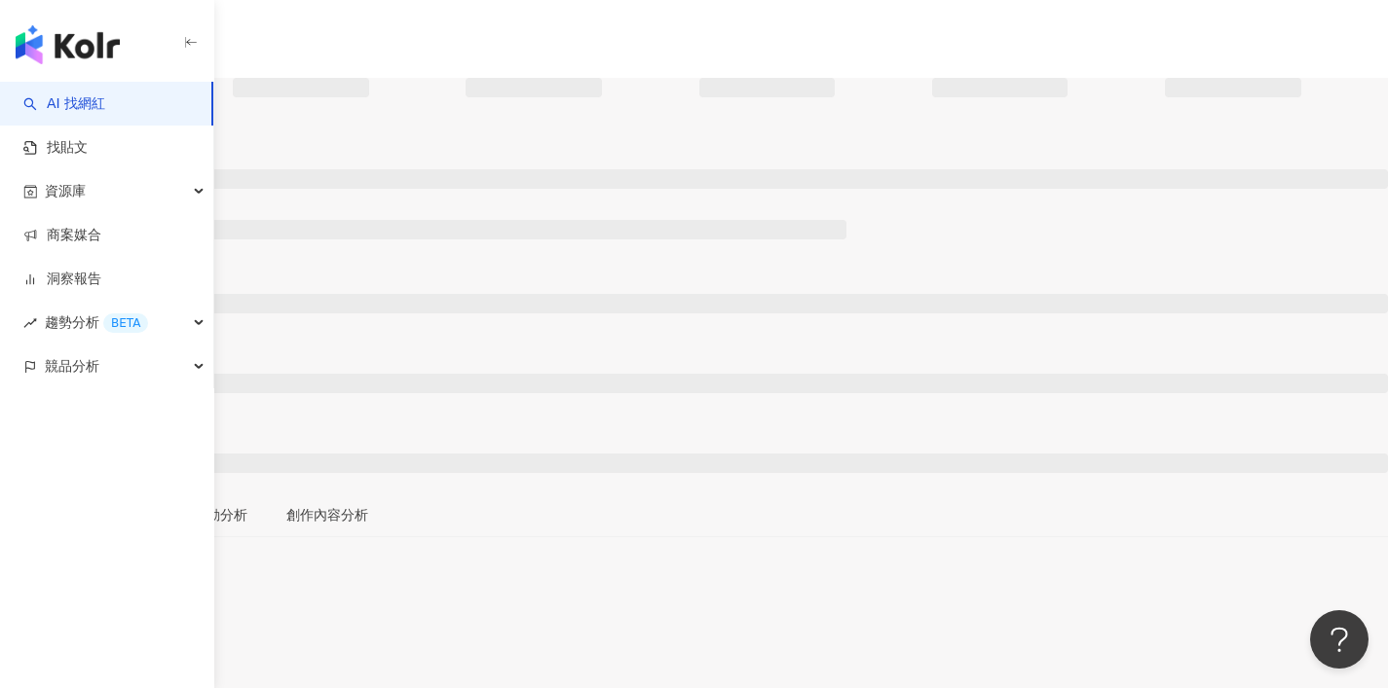
scroll to position [199, 0]
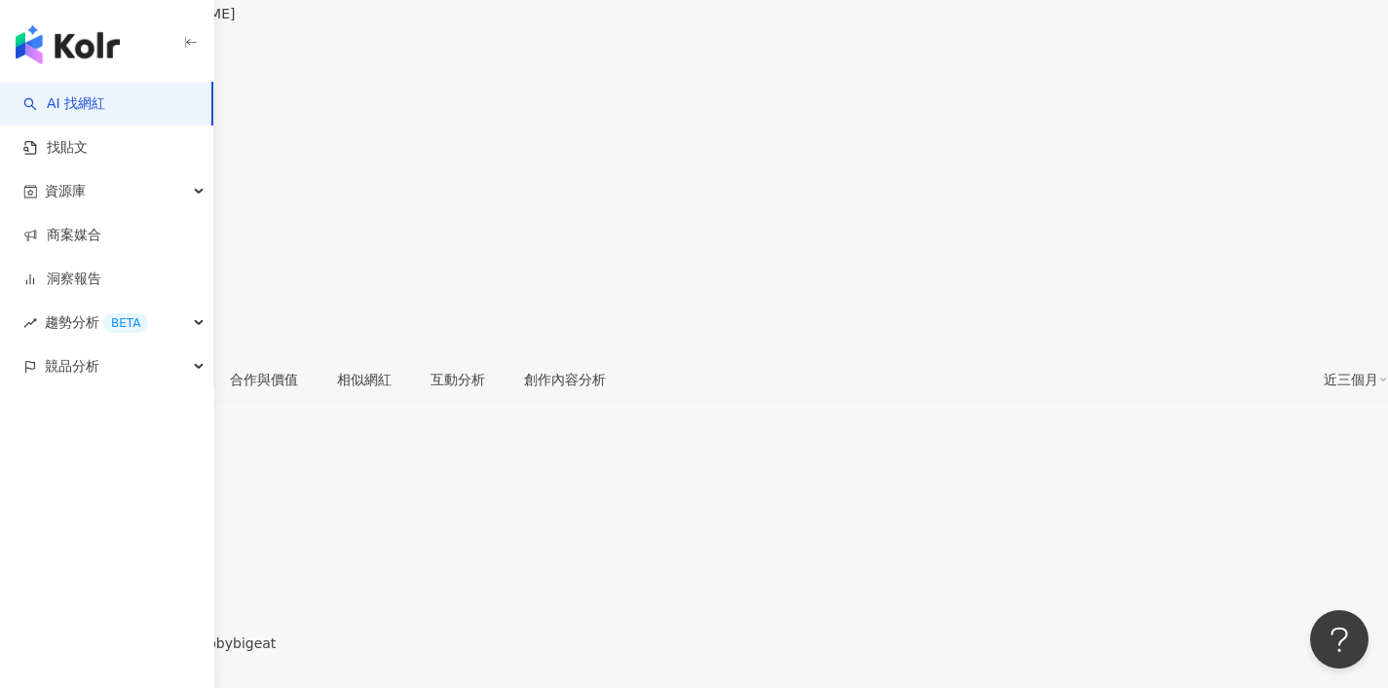
click at [171, 652] on div "[URL][DOMAIN_NAME]" at bounding box center [95, 660] width 152 height 16
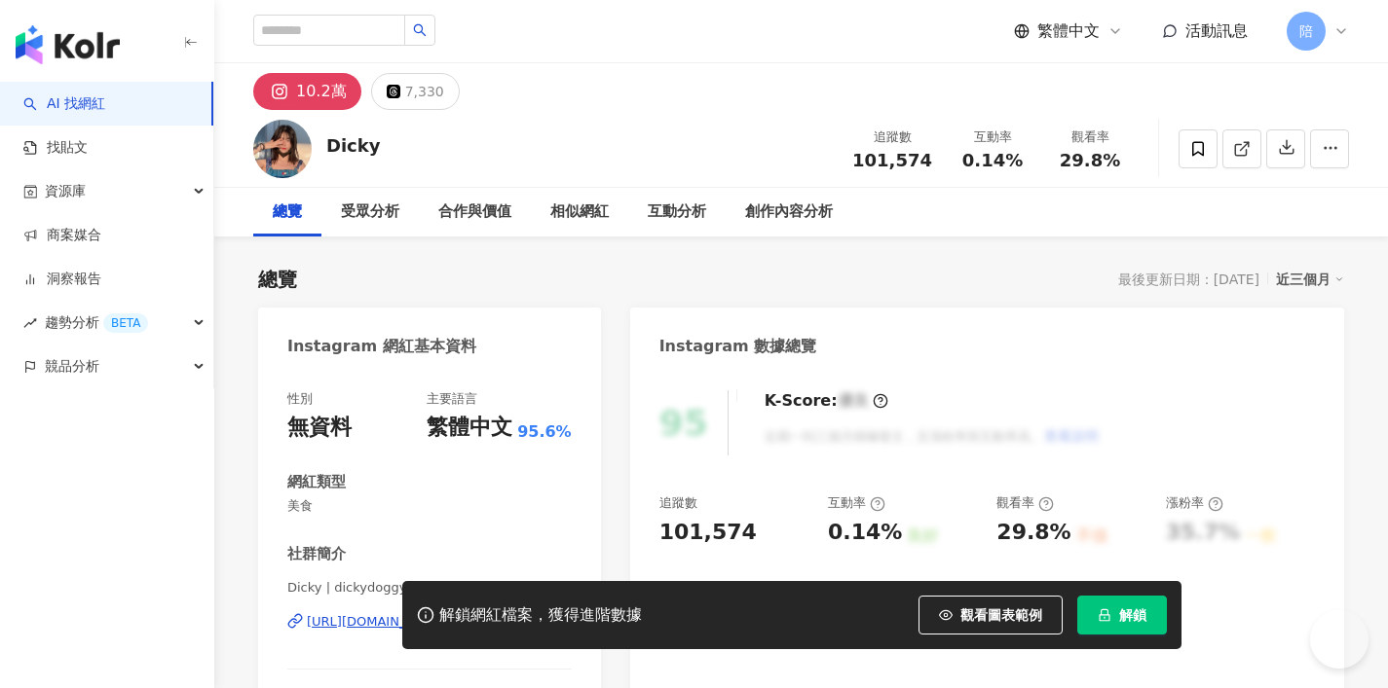
scroll to position [165, 0]
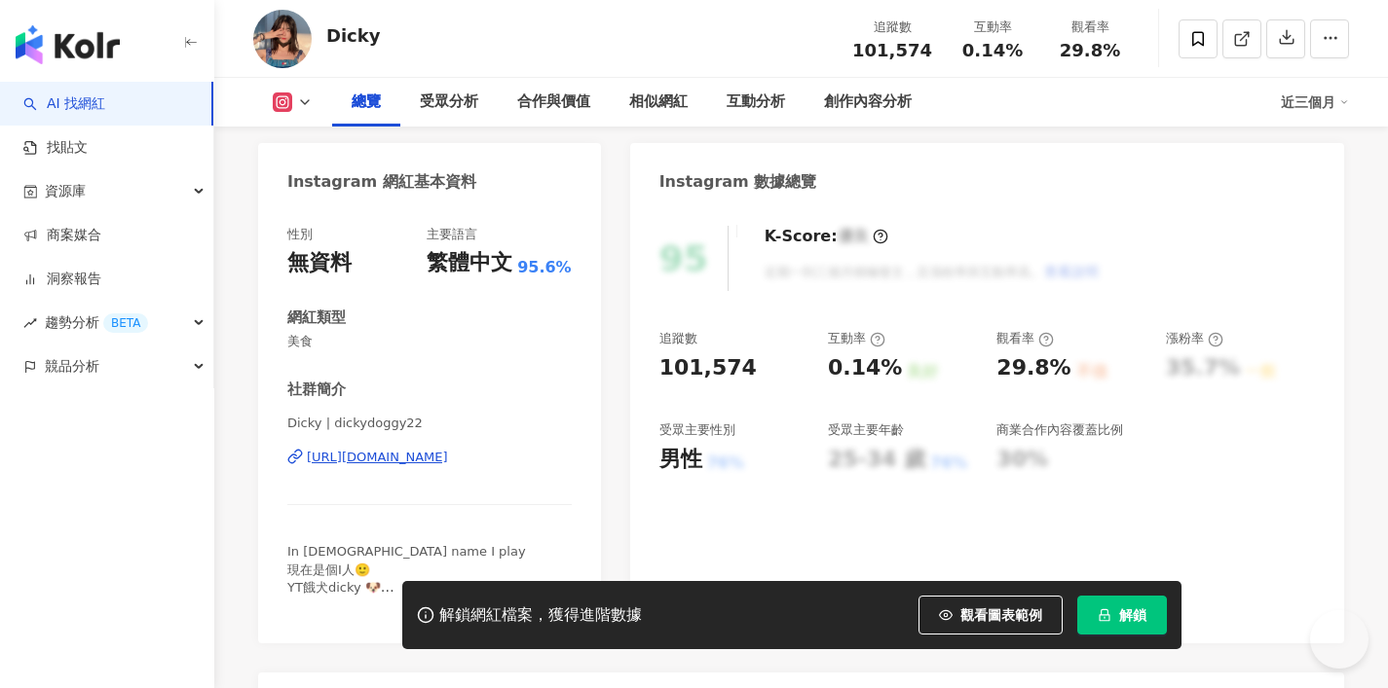
click at [396, 451] on div "[URL][DOMAIN_NAME]" at bounding box center [377, 458] width 141 height 18
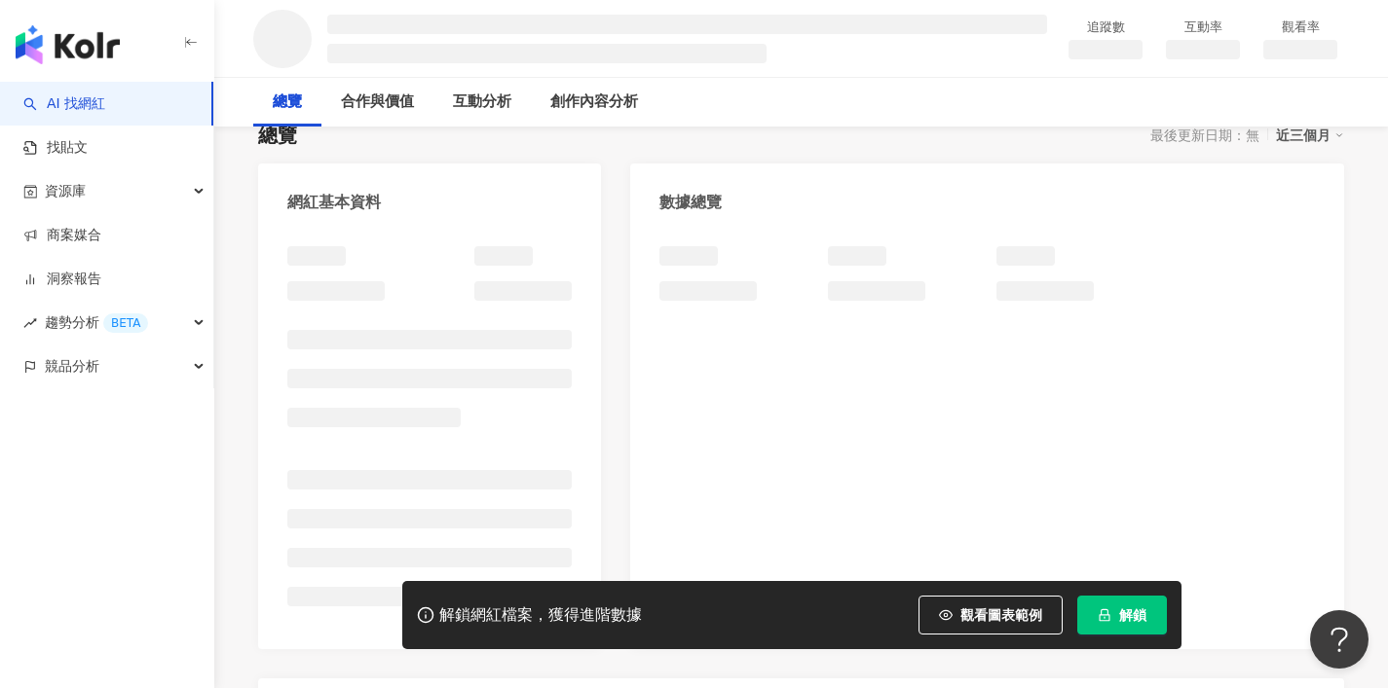
scroll to position [157, 0]
